Goal: Information Seeking & Learning: Learn about a topic

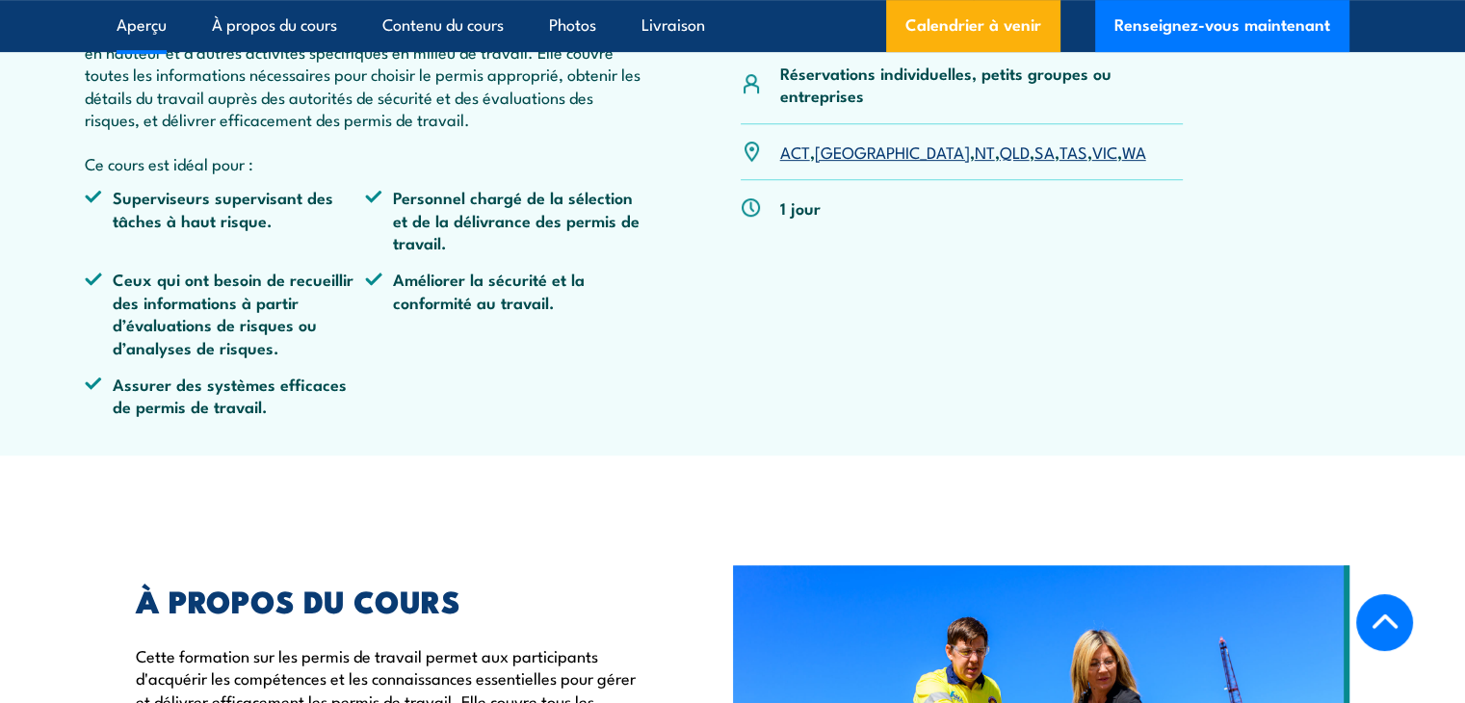
scroll to position [1270, 0]
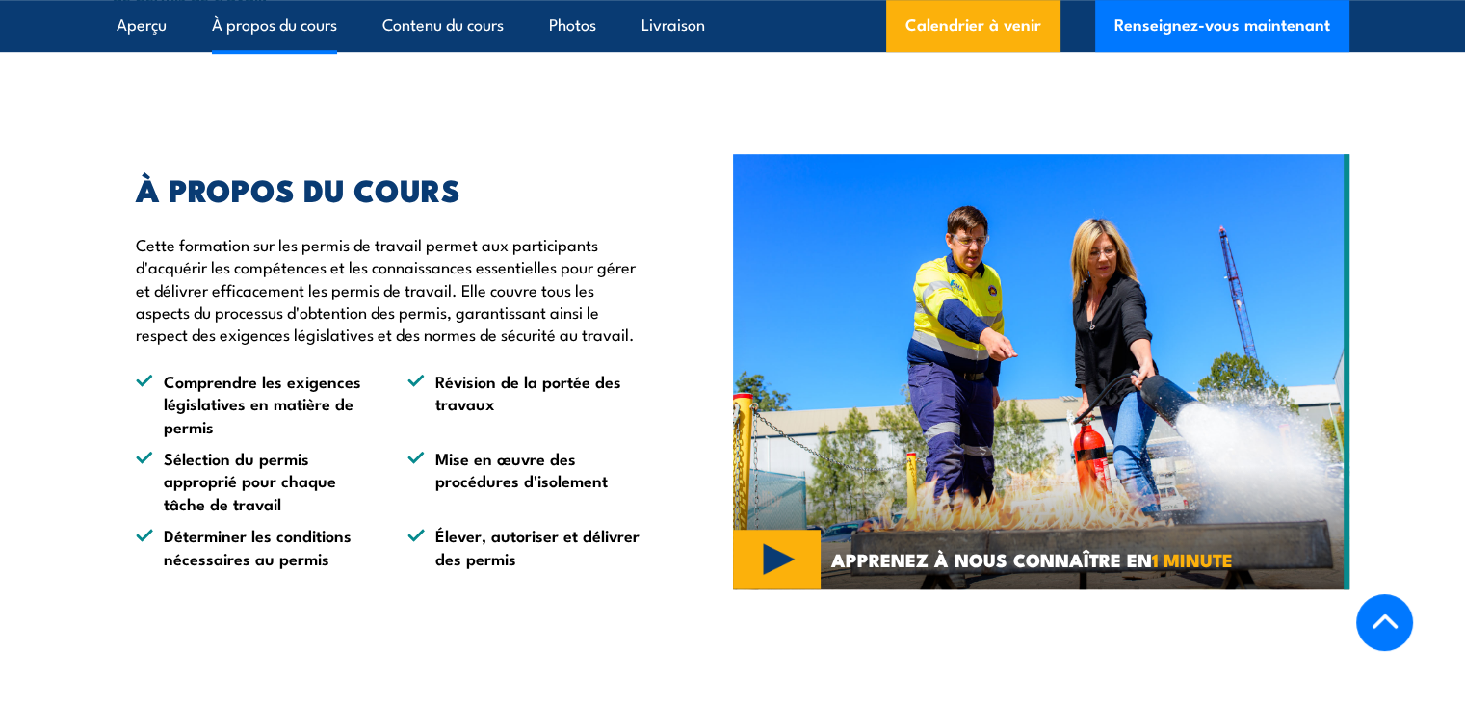
click at [761, 589] on img at bounding box center [1041, 371] width 616 height 435
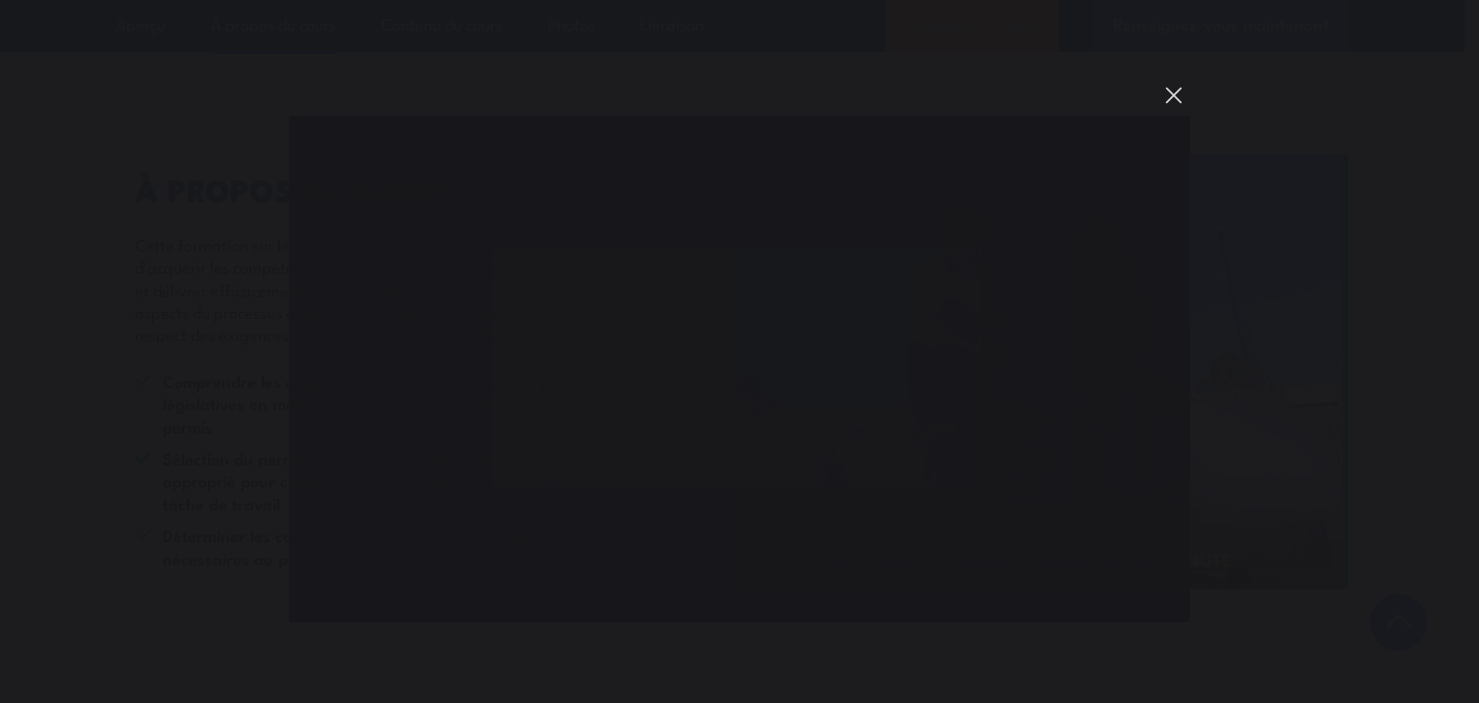
click at [1181, 90] on button "You can close this modal content with the ESC key" at bounding box center [1173, 95] width 33 height 33
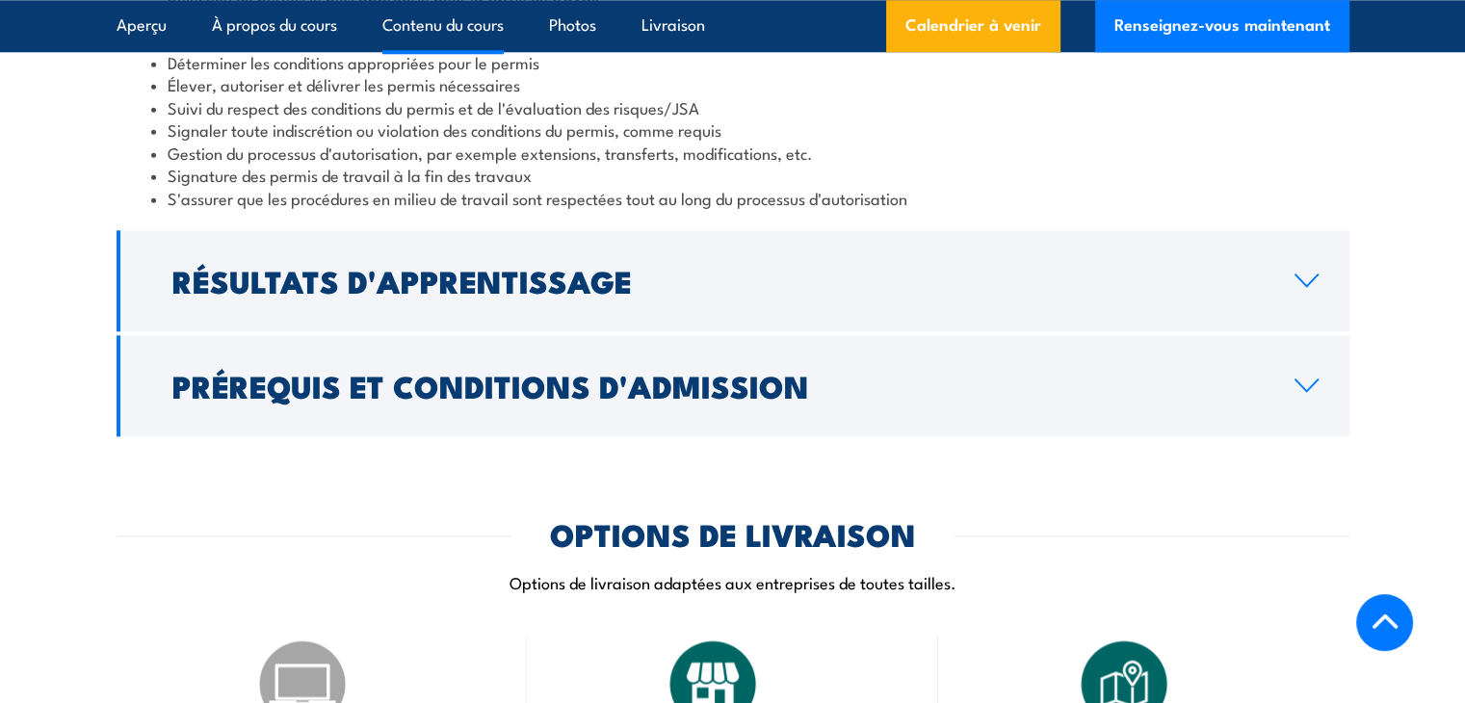
scroll to position [2161, 0]
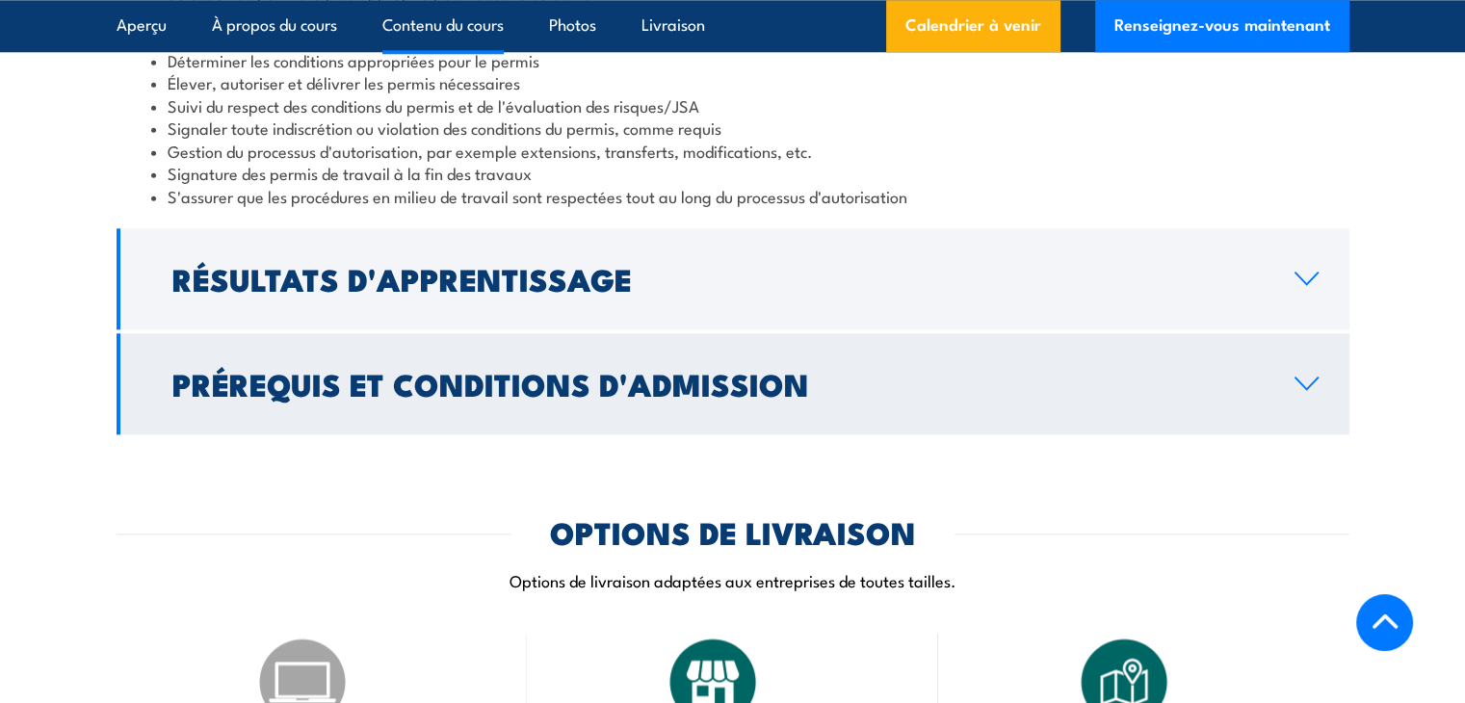
click at [897, 397] on h2 "Prérequis et conditions d'admission" at bounding box center [717, 383] width 1091 height 27
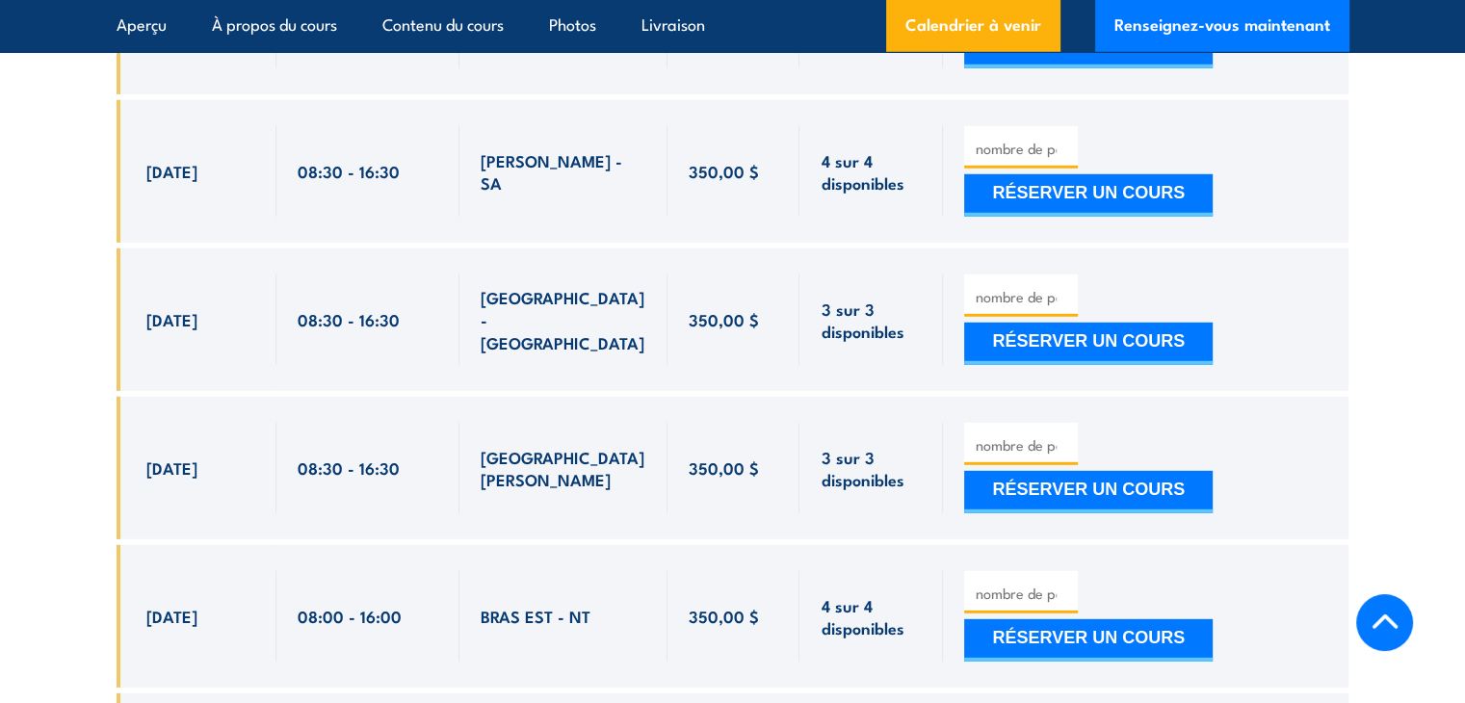
scroll to position [5424, 0]
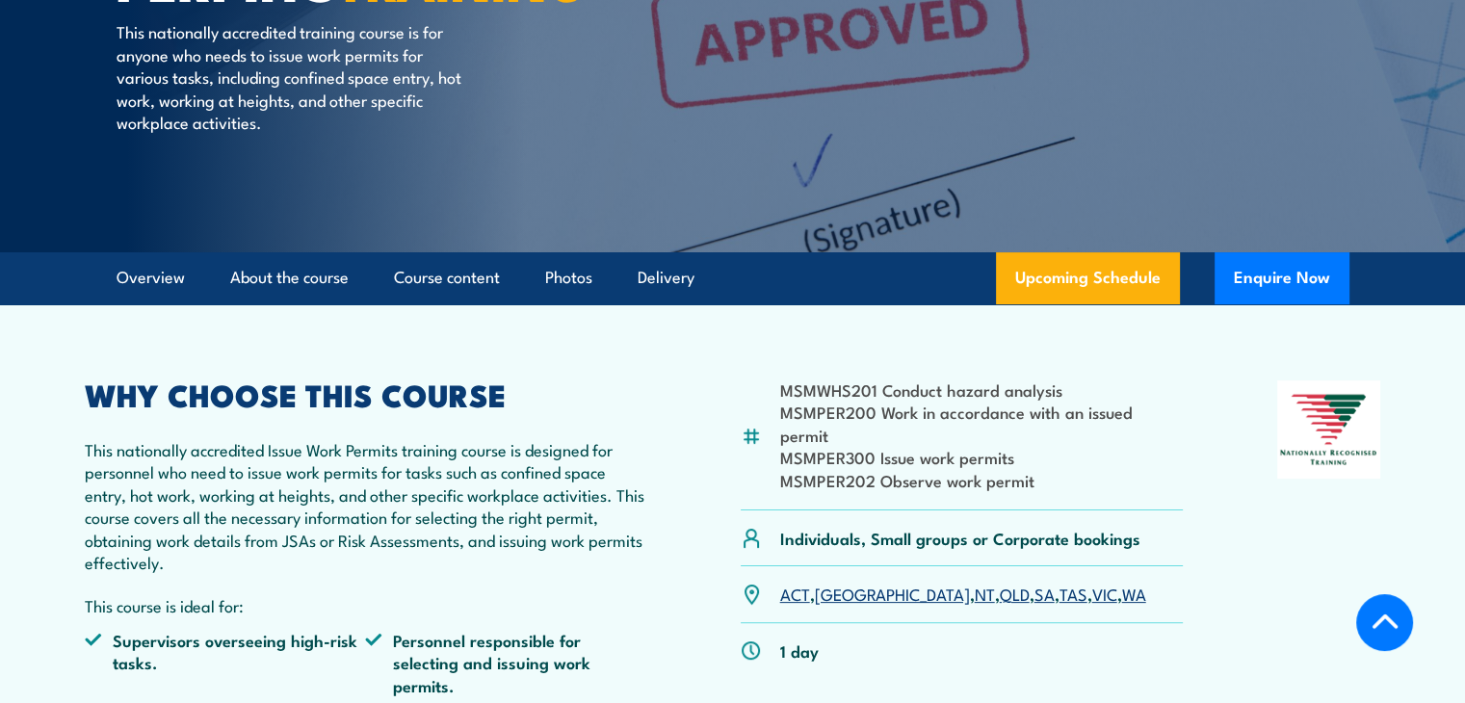
scroll to position [400, 0]
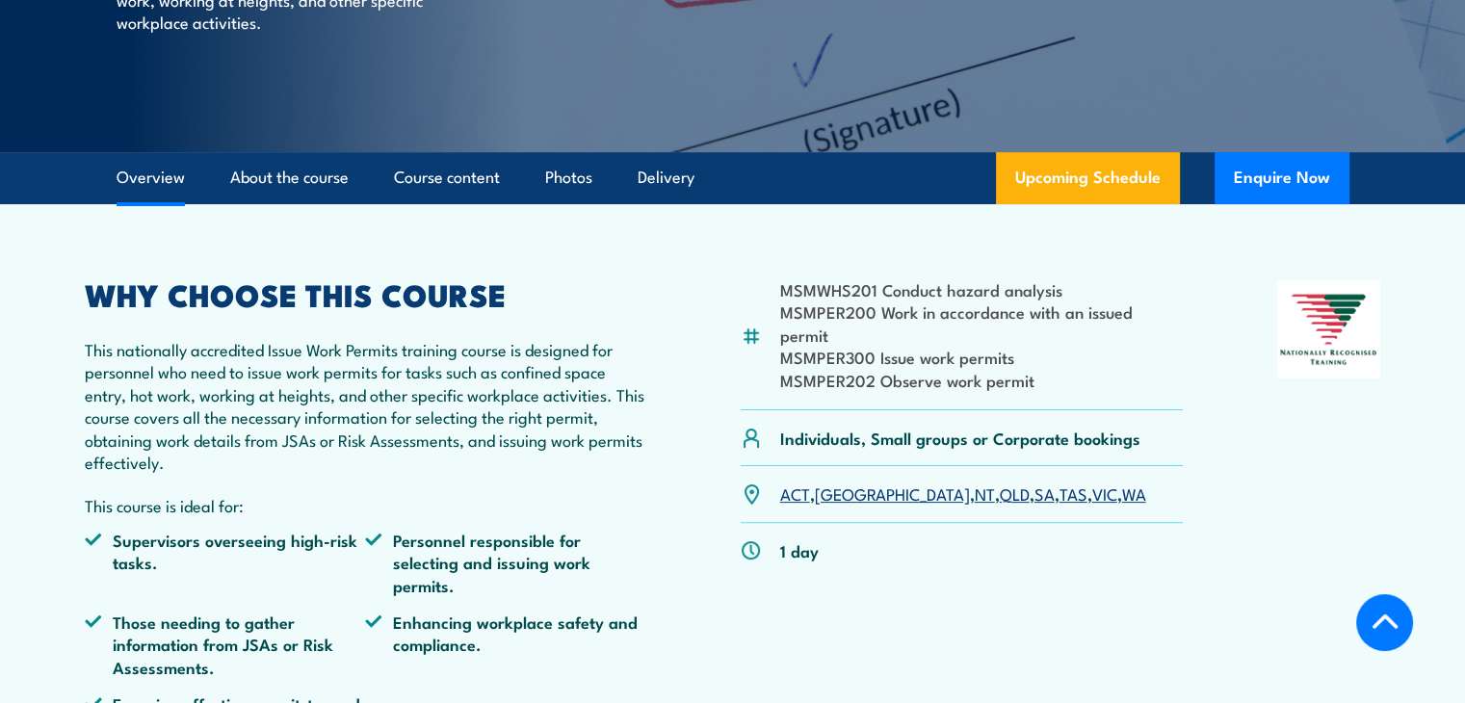
click at [1122, 481] on link "WA" at bounding box center [1134, 492] width 24 height 23
